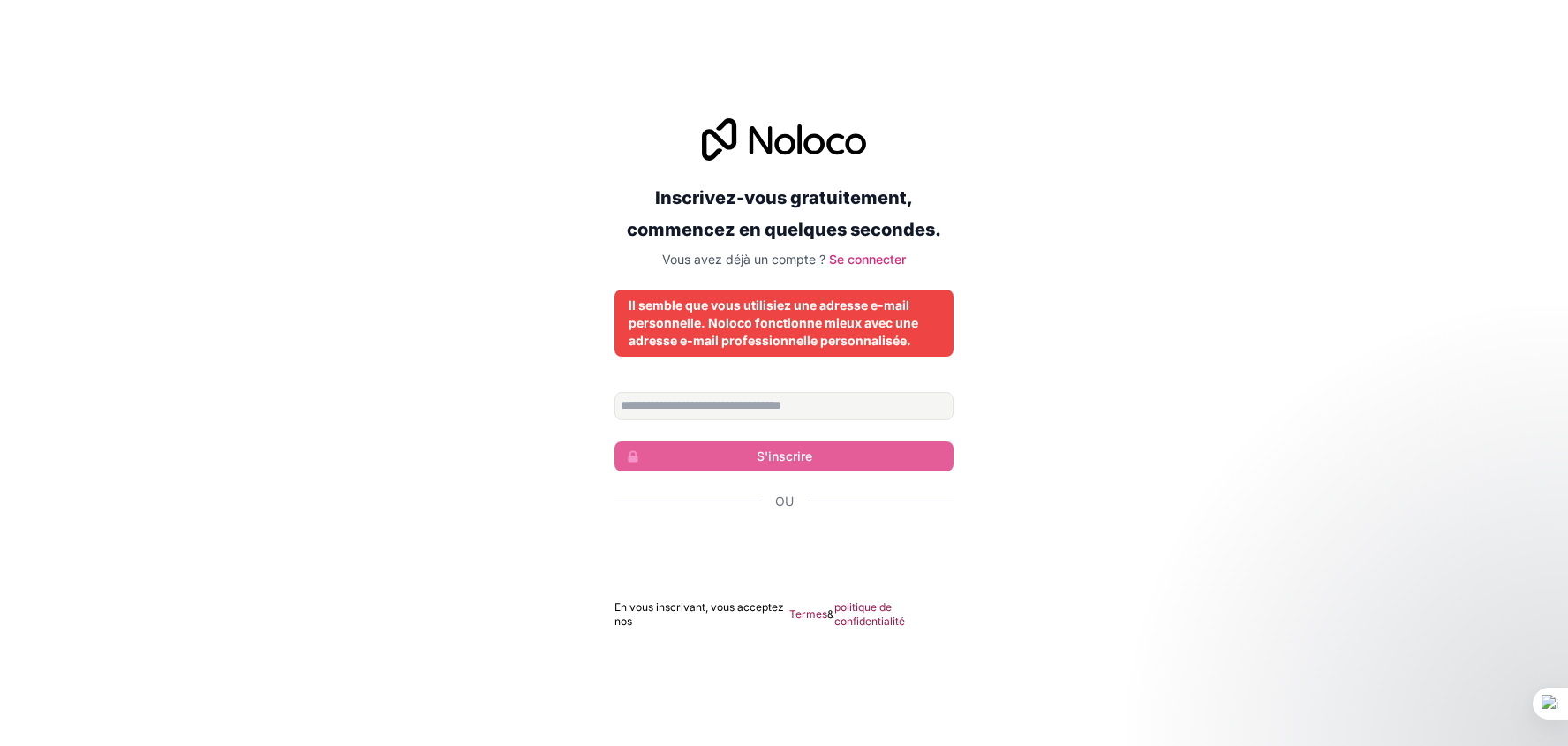
click at [724, 309] on font "Il semble que vous utilisiez une adresse e-mail personnelle. Noloco fonctionne …" at bounding box center [773, 322] width 289 height 50
click at [897, 256] on font "Se connecter" at bounding box center [867, 259] width 77 height 15
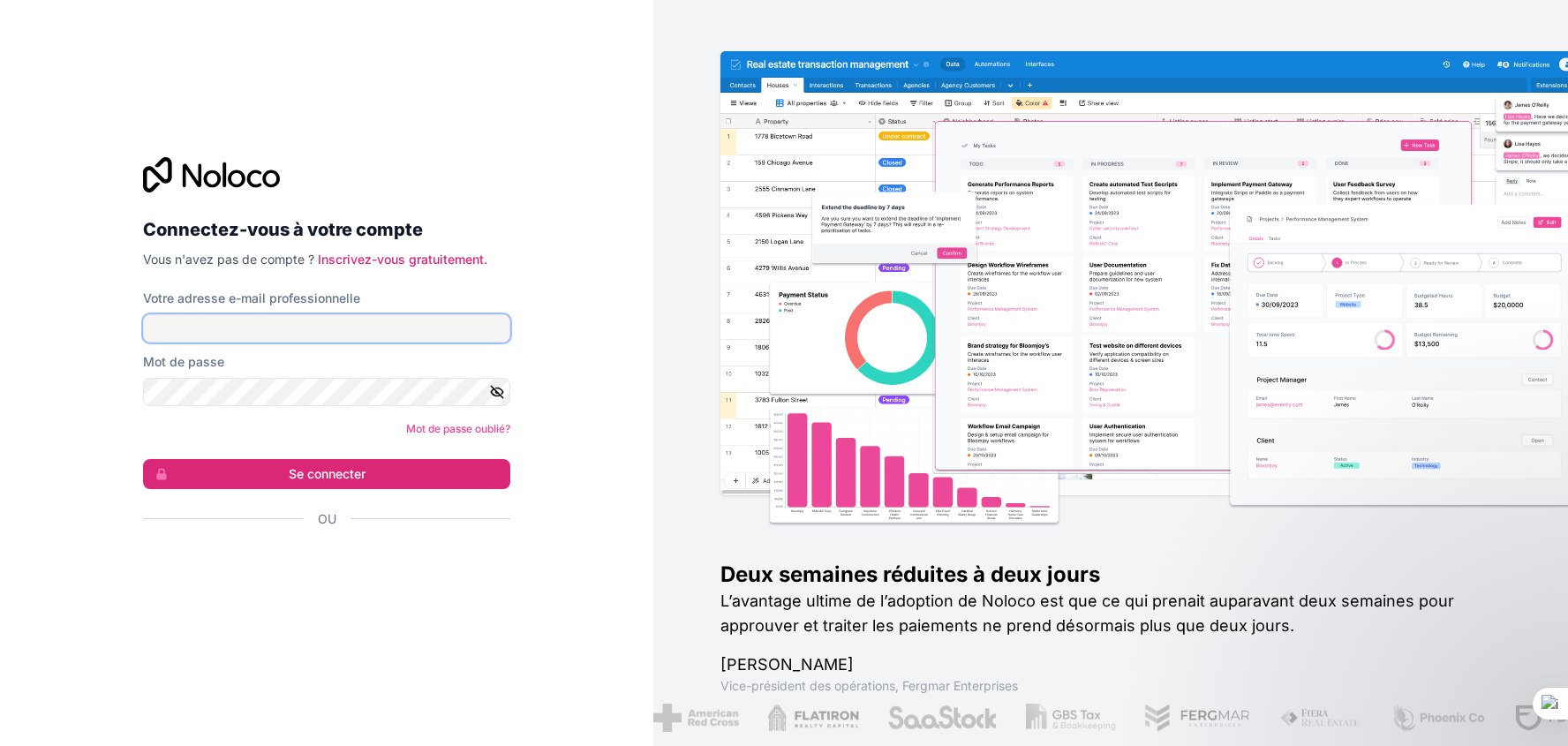
click at [260, 321] on input "Votre adresse e-mail professionnelle" at bounding box center [327, 328] width 368 height 28
type input "**********"
click at [1042, 319] on img at bounding box center [1200, 309] width 904 height 447
click at [983, 295] on img at bounding box center [1200, 309] width 904 height 447
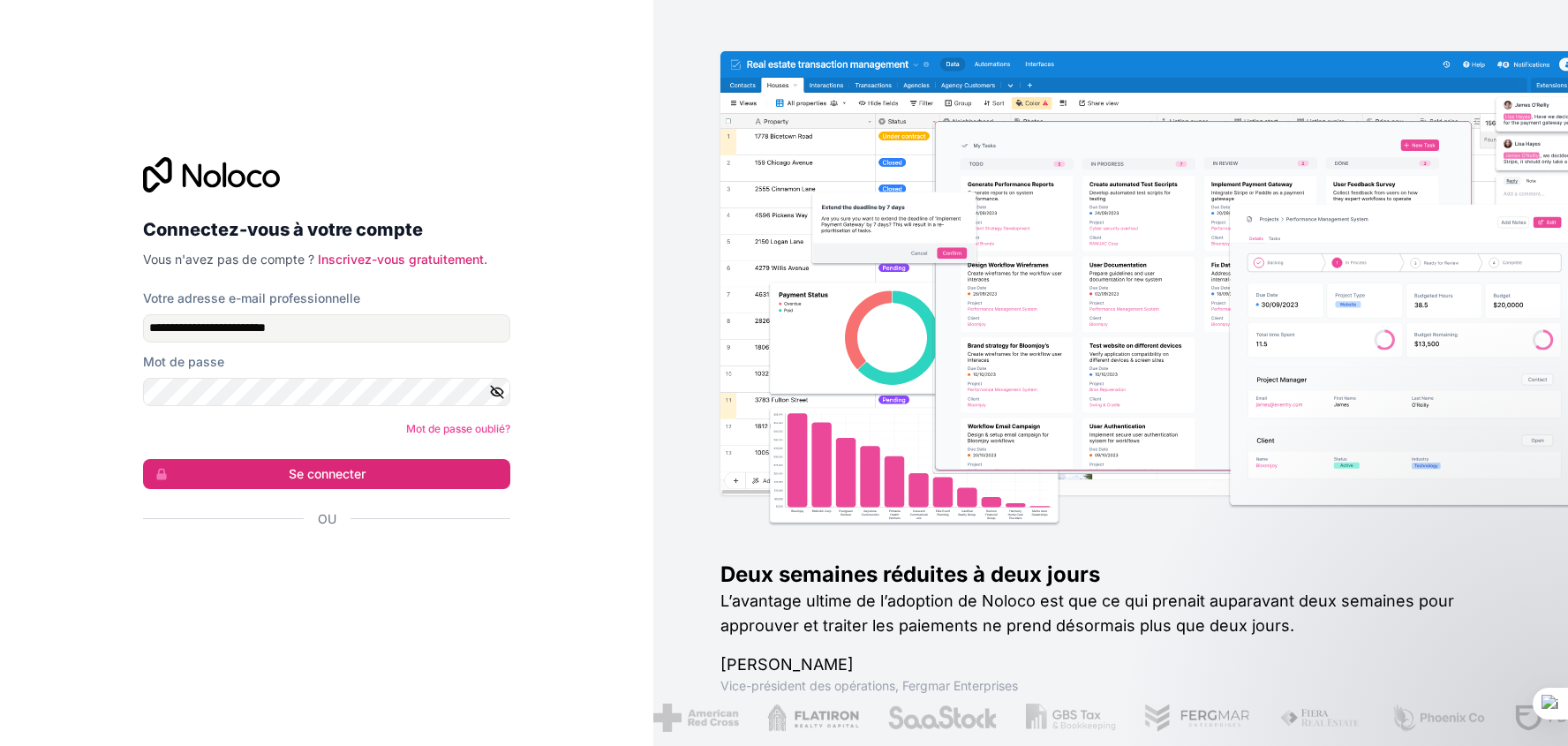
click at [831, 615] on h2 "L’avantage ultime de l’adoption de Noloco est que ce qui prenait auparavant deu…" at bounding box center [1116, 613] width 791 height 49
